Goal: Task Accomplishment & Management: Complete application form

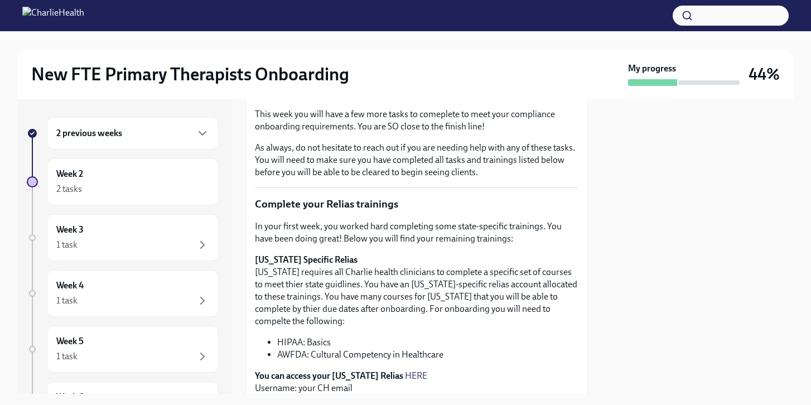
scroll to position [124, 0]
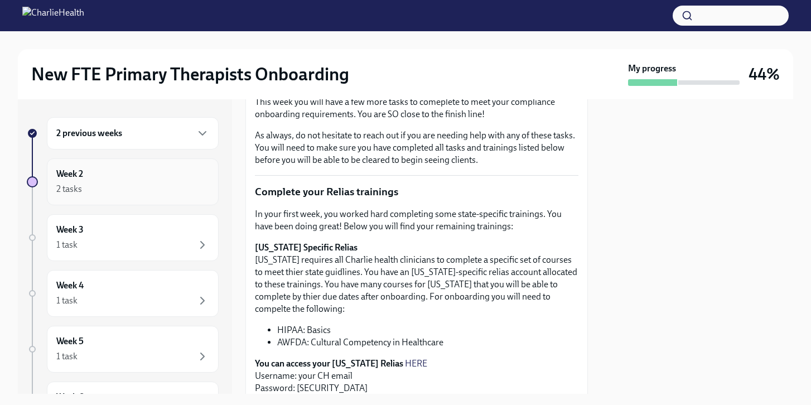
click at [170, 168] on div "Week 2 2 tasks" at bounding box center [132, 182] width 153 height 28
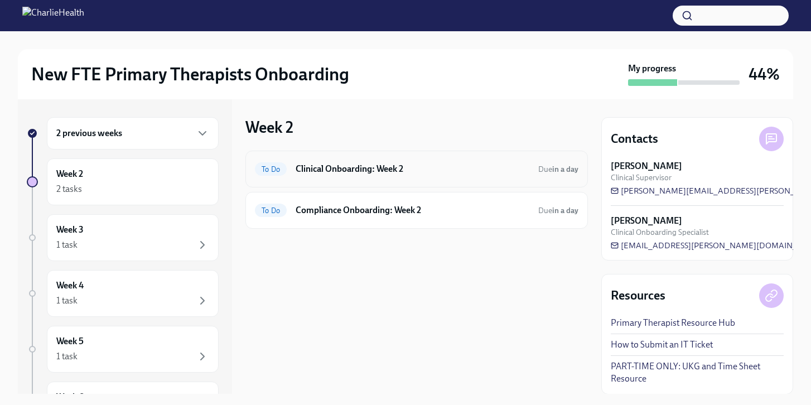
click at [308, 177] on div "To Do Clinical Onboarding: Week 2 Due in a day" at bounding box center [417, 169] width 324 height 18
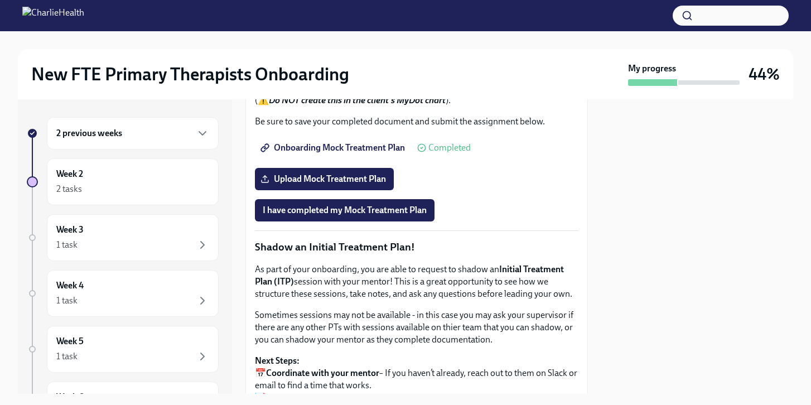
scroll to position [933, 0]
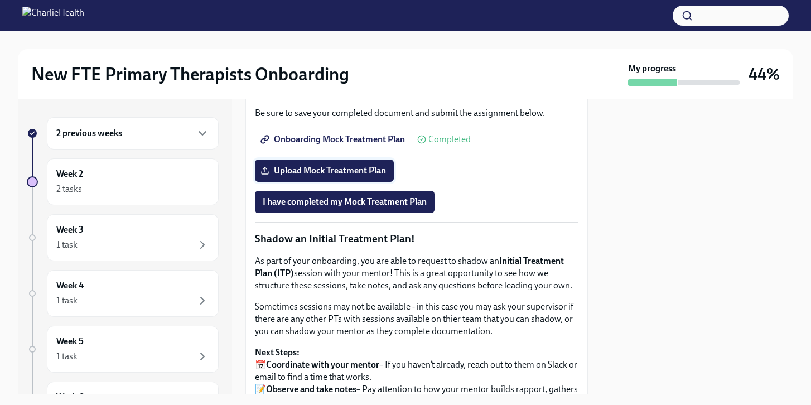
click at [338, 176] on span "Upload Mock Treatment Plan" at bounding box center [324, 170] width 123 height 11
click at [0, 0] on input "Upload Mock Treatment Plan" at bounding box center [0, 0] width 0 height 0
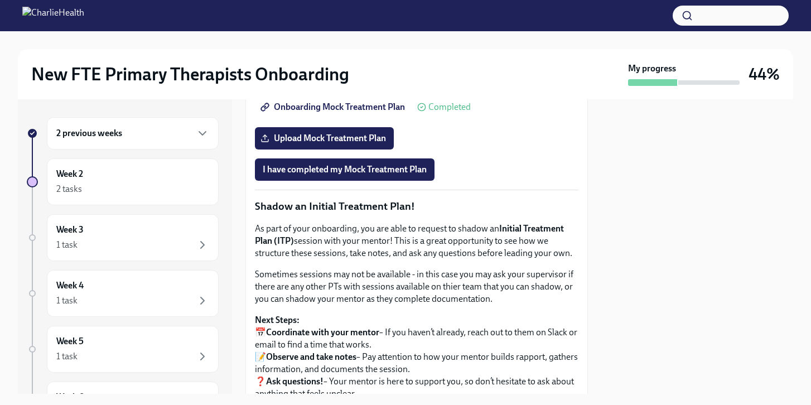
scroll to position [976, 0]
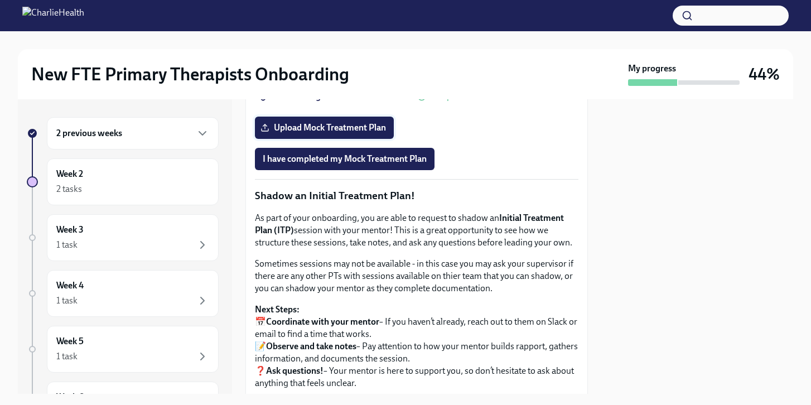
click at [361, 133] on span "Upload Mock Treatment Plan" at bounding box center [324, 127] width 123 height 11
click at [0, 0] on input "Upload Mock Treatment Plan" at bounding box center [0, 0] width 0 height 0
click at [334, 133] on span "Upload Mock Treatment Plan" at bounding box center [324, 127] width 123 height 11
click at [0, 0] on input "Upload Mock Treatment Plan" at bounding box center [0, 0] width 0 height 0
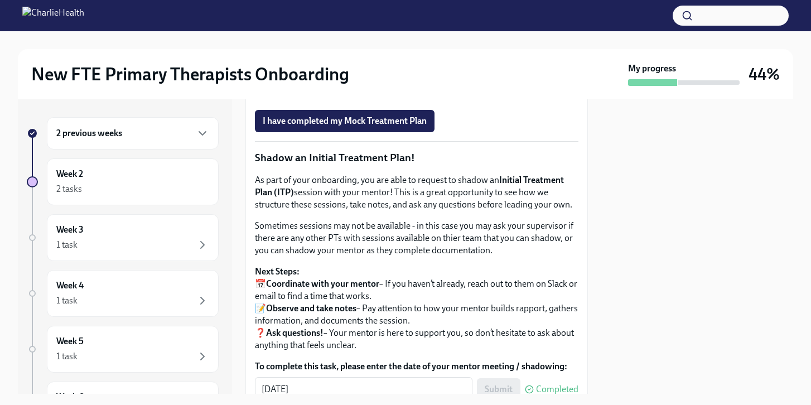
scroll to position [1005, 0]
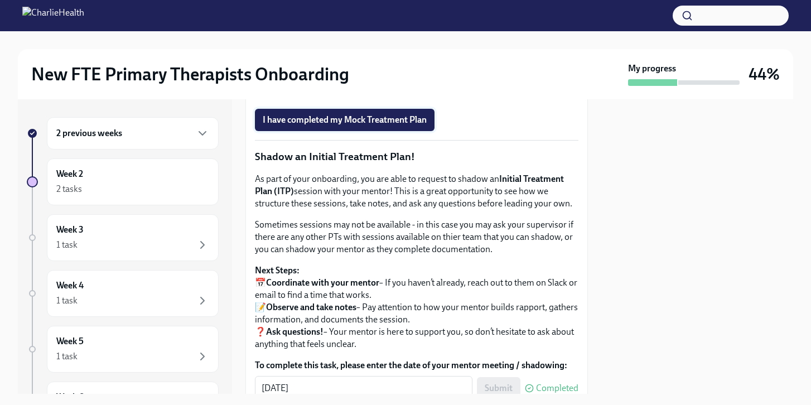
click at [409, 126] on span "I have completed my Mock Treatment Plan" at bounding box center [345, 119] width 164 height 11
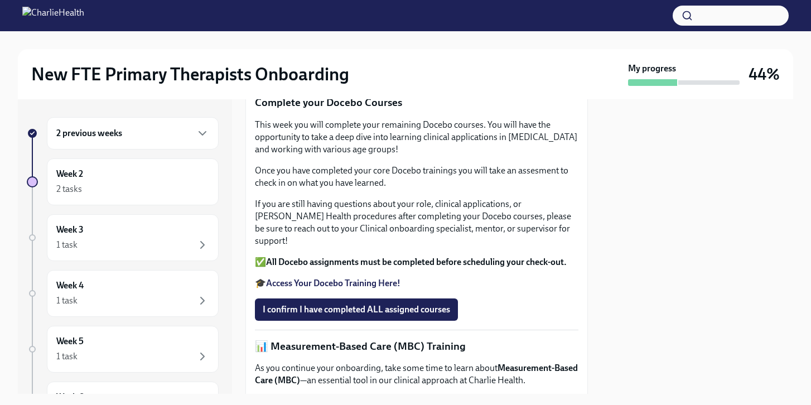
scroll to position [252, 0]
